Goal: Task Accomplishment & Management: Manage account settings

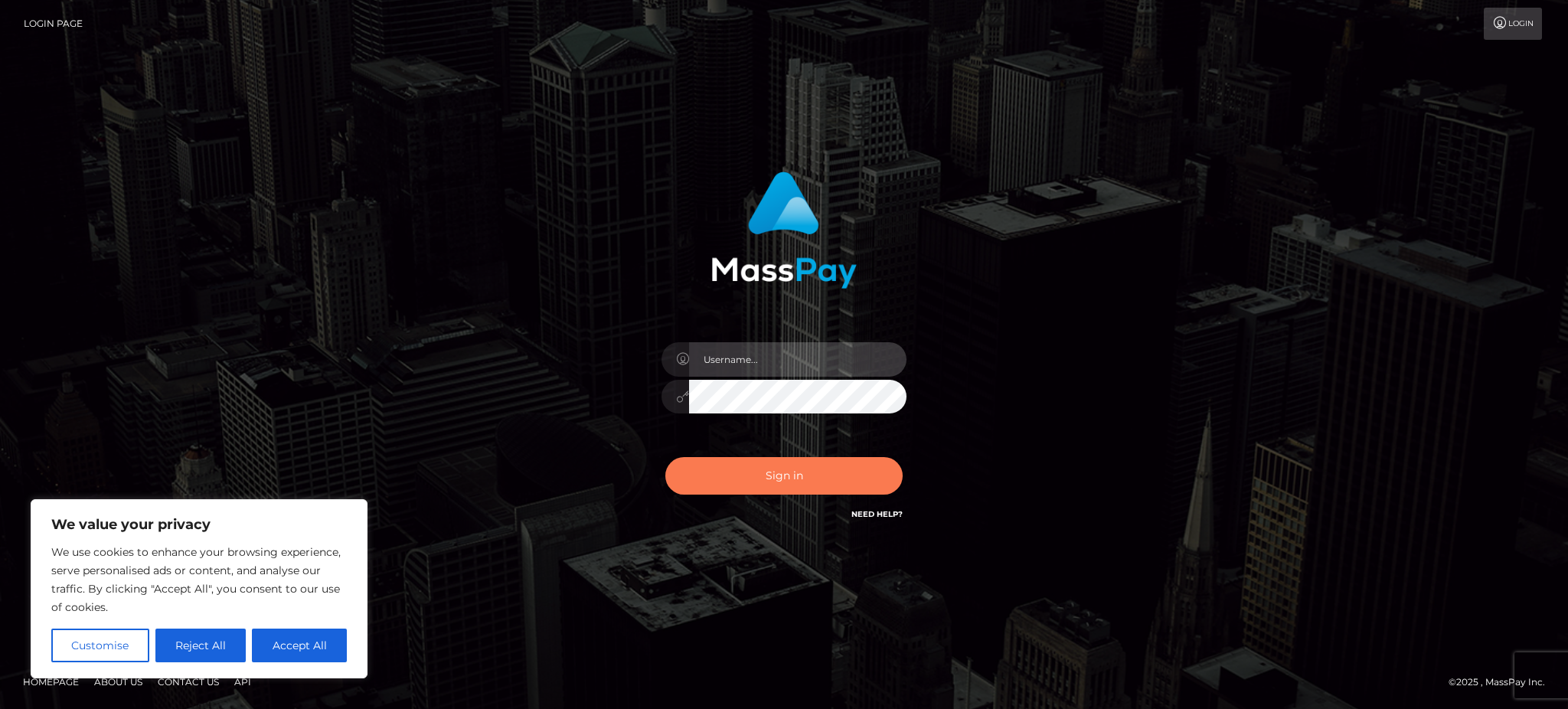
type input "Gaizelle"
click at [743, 465] on button "Sign in" at bounding box center [784, 475] width 238 height 38
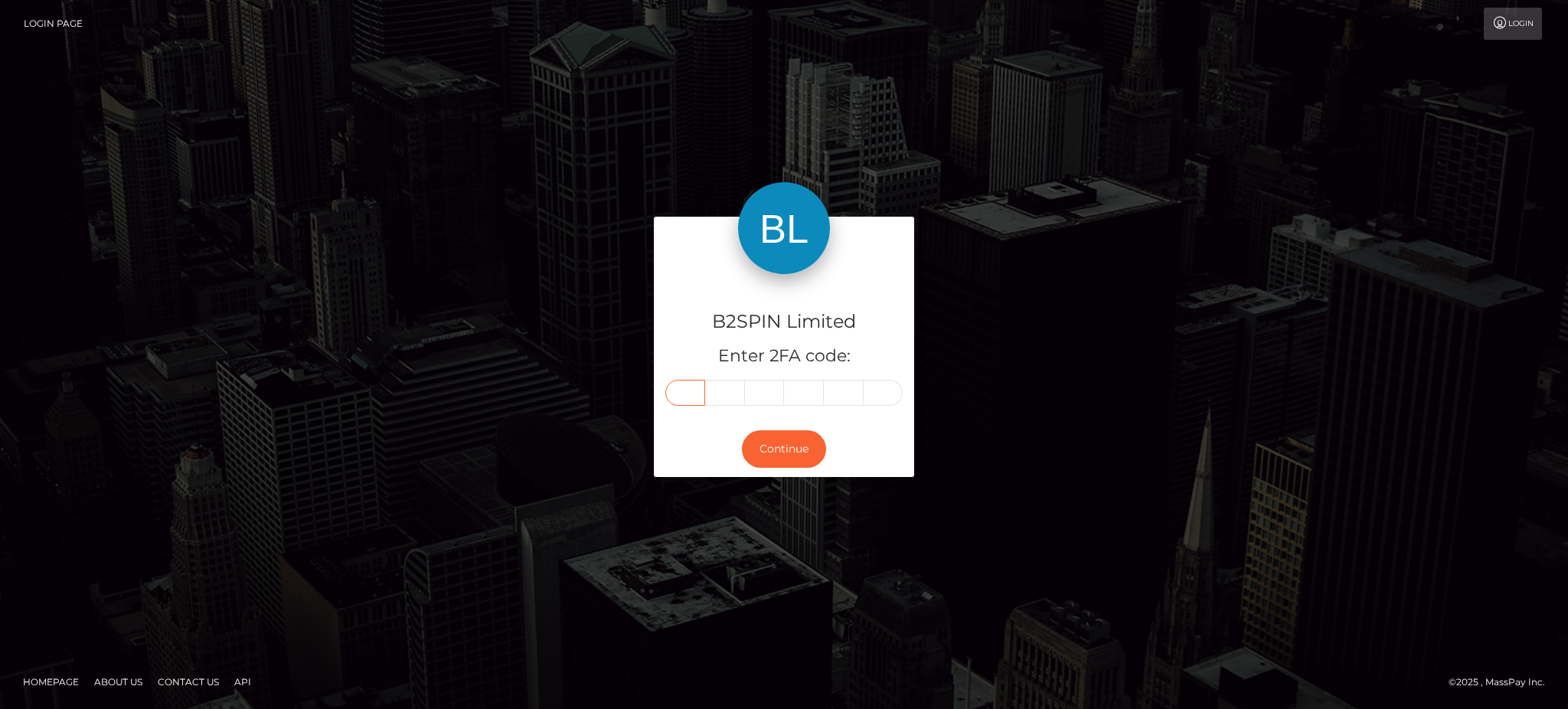
click at [681, 396] on input "text" at bounding box center [685, 392] width 39 height 26
type input "7"
type input "5"
type input "4"
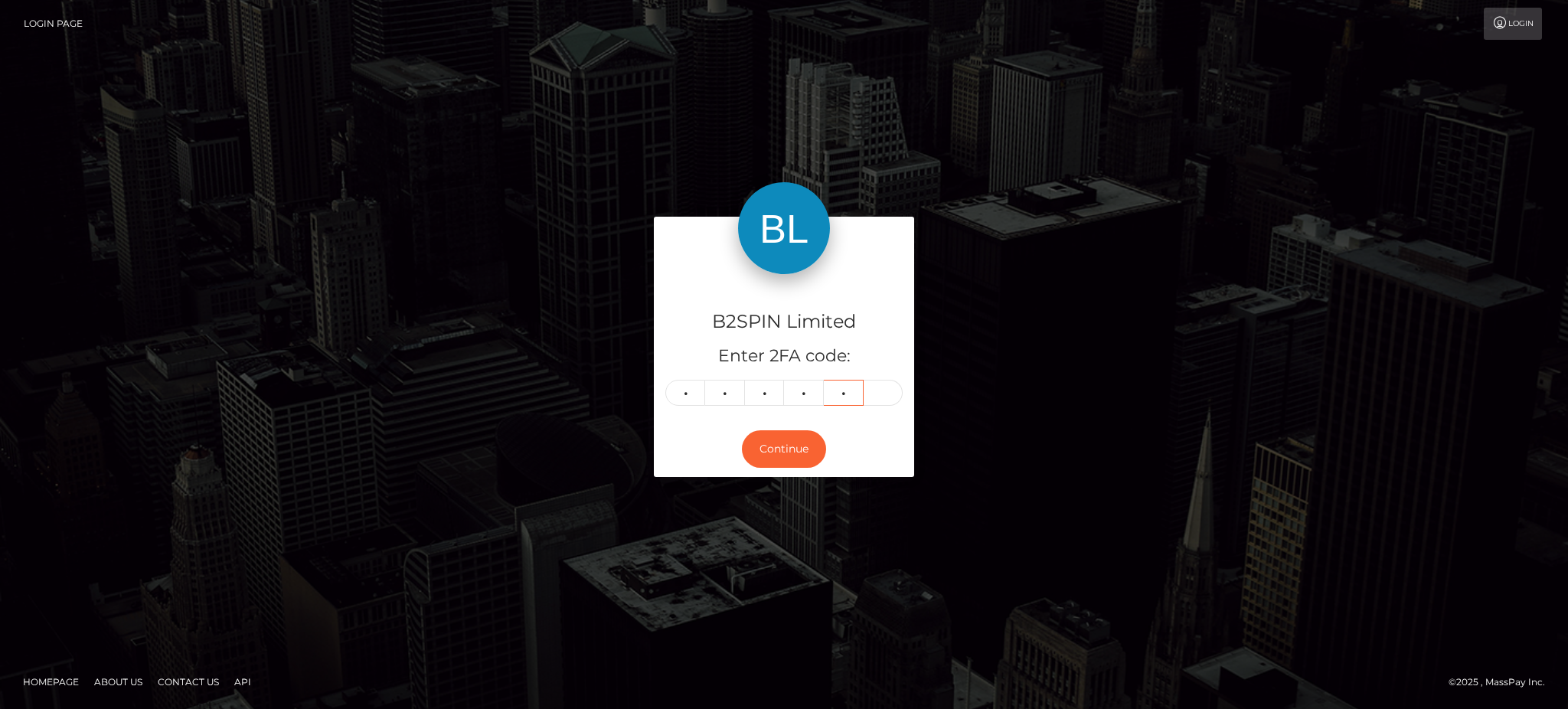
type input "0"
type input "2"
click at [776, 450] on button "Continue" at bounding box center [784, 449] width 84 height 38
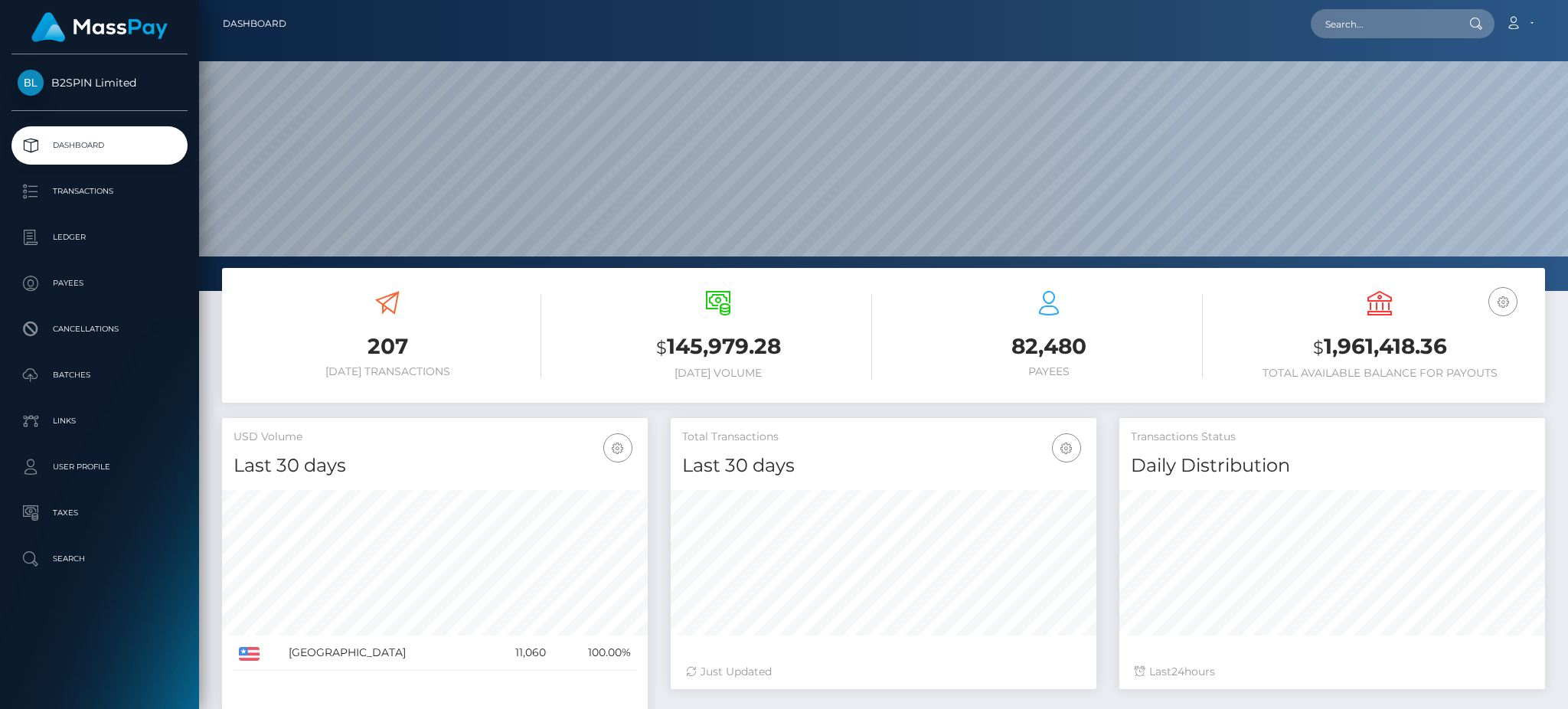
scroll to position [272, 425]
click at [1389, 341] on h3 "$ 1,961,418.36" at bounding box center [1380, 347] width 308 height 31
copy h3 "1,961,418.36"
